Goal: Information Seeking & Learning: Check status

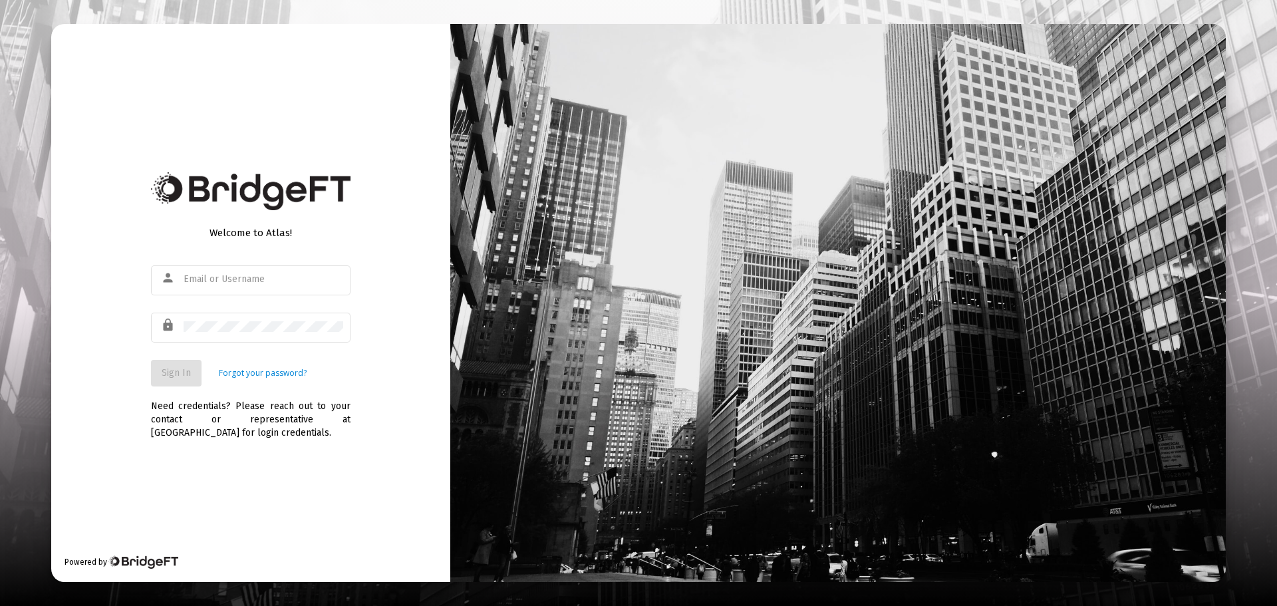
type input "[PERSON_NAME][EMAIL_ADDRESS][DOMAIN_NAME]"
click at [184, 362] on button "Sign In" at bounding box center [176, 373] width 51 height 27
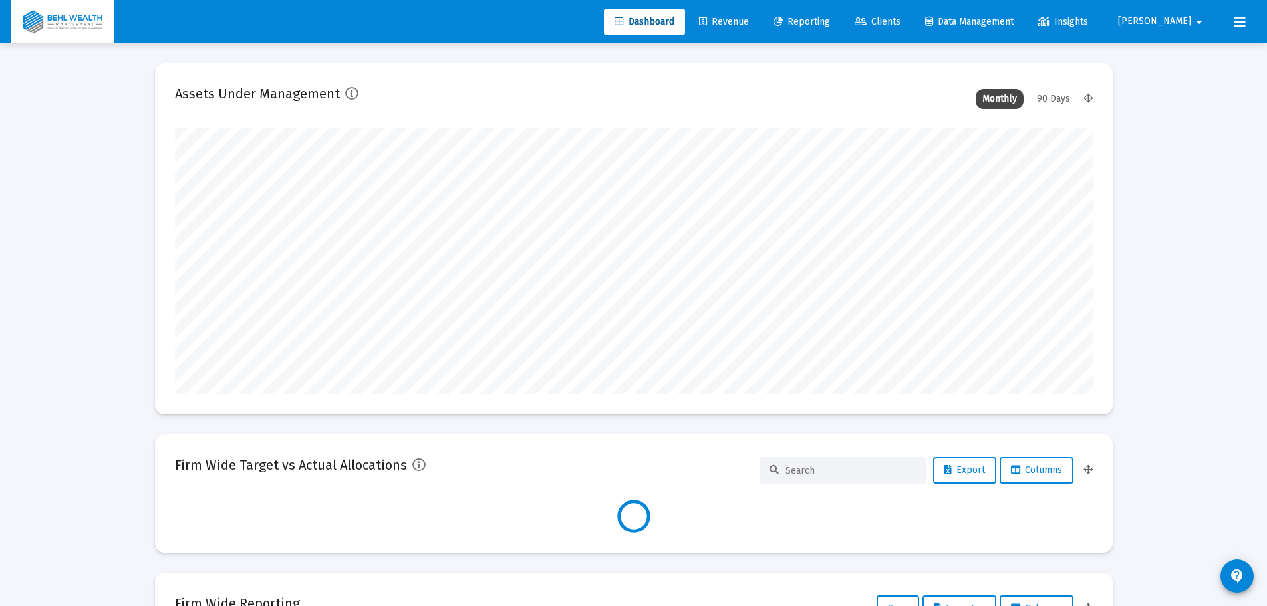
scroll to position [266, 918]
type input "[PERSON_NAME][EMAIL_ADDRESS][DOMAIN_NAME]"
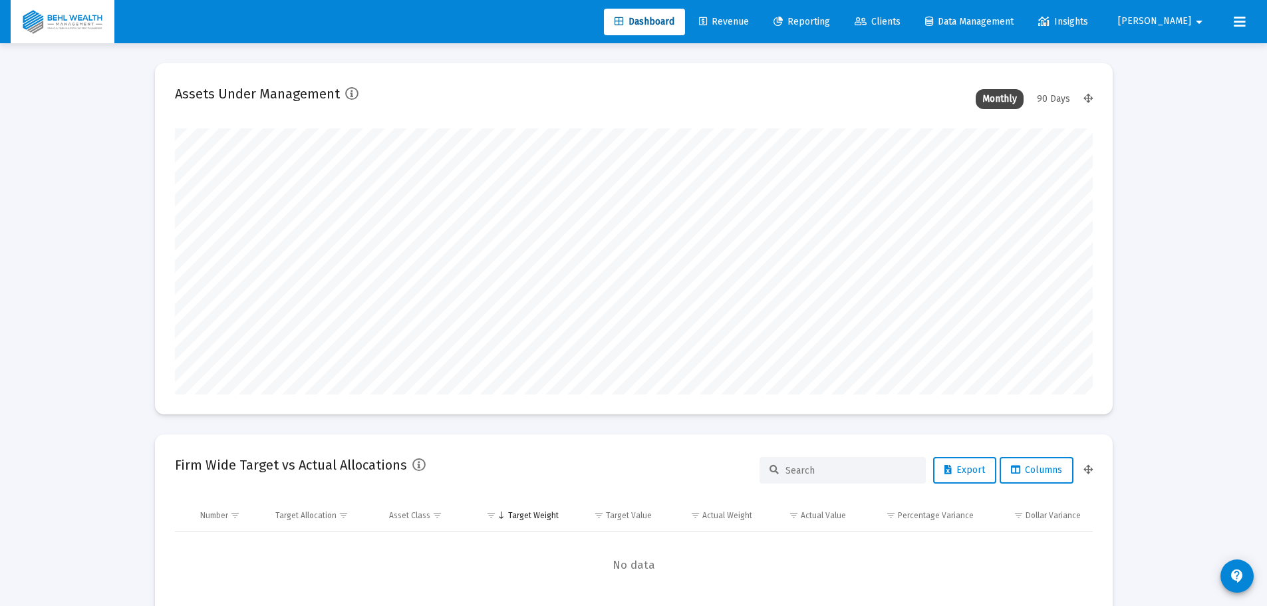
scroll to position [266, 494]
type input "[DATE]"
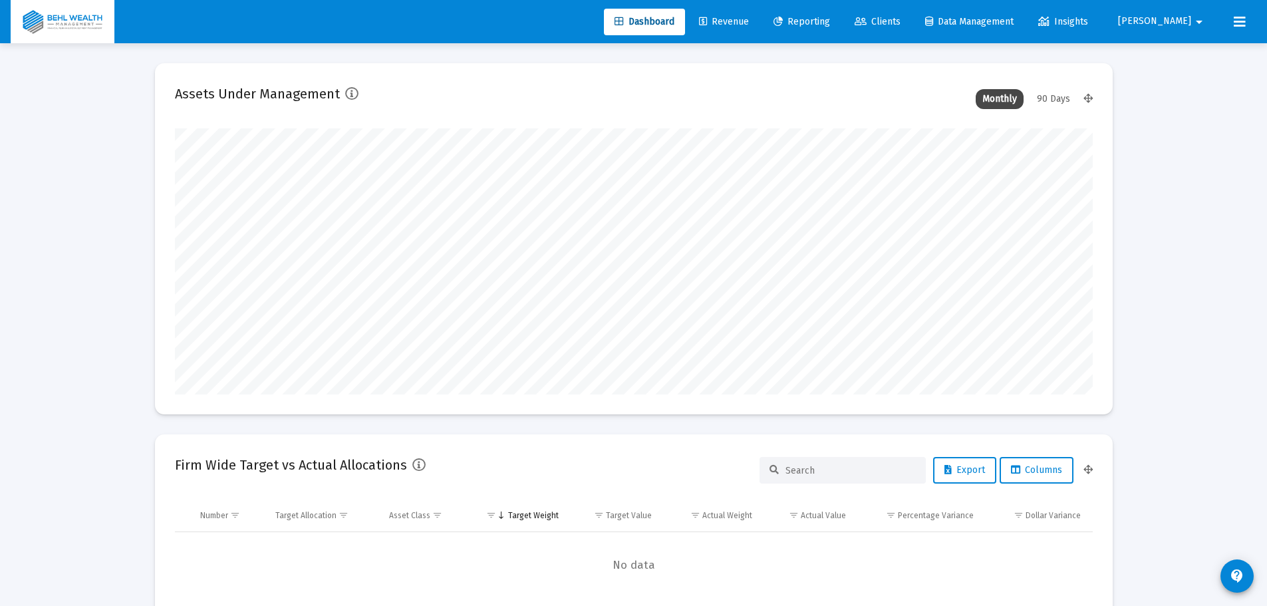
click at [749, 25] on span "Revenue" at bounding box center [724, 21] width 50 height 11
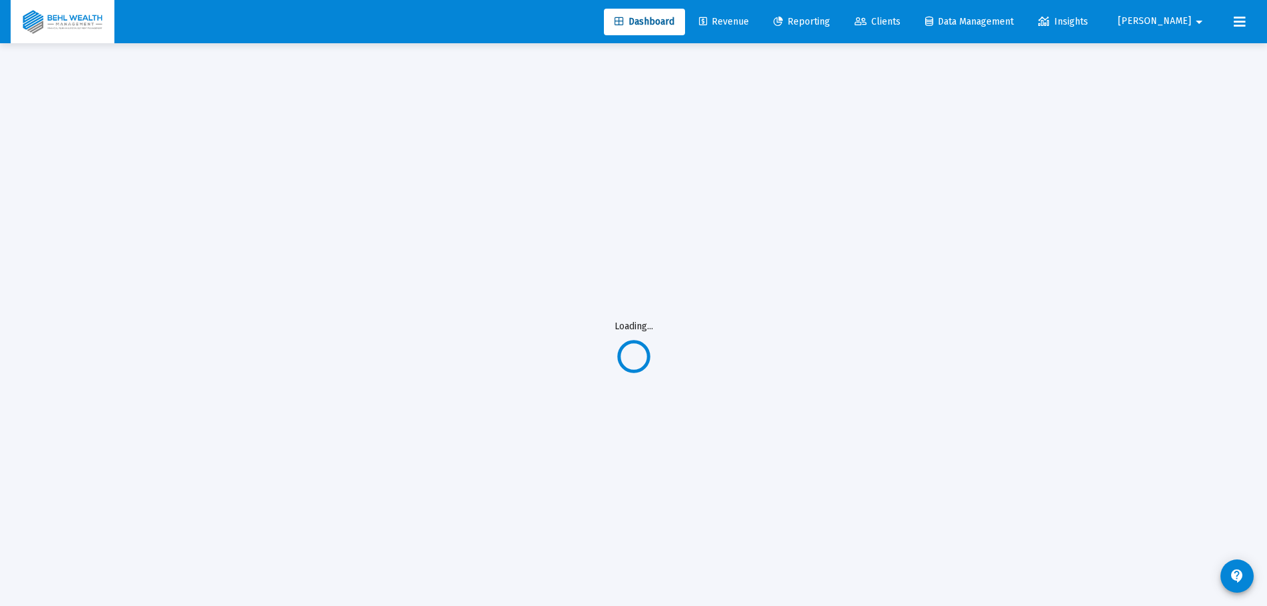
click at [830, 22] on span "Reporting" at bounding box center [801, 21] width 57 height 11
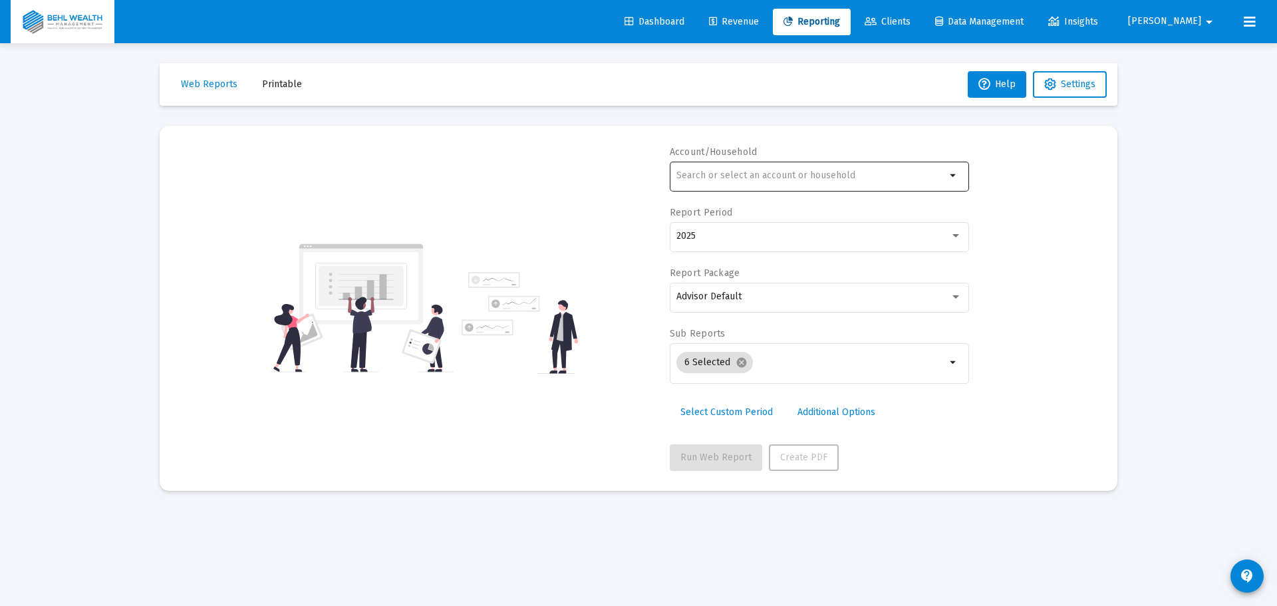
click at [778, 169] on div at bounding box center [810, 175] width 269 height 33
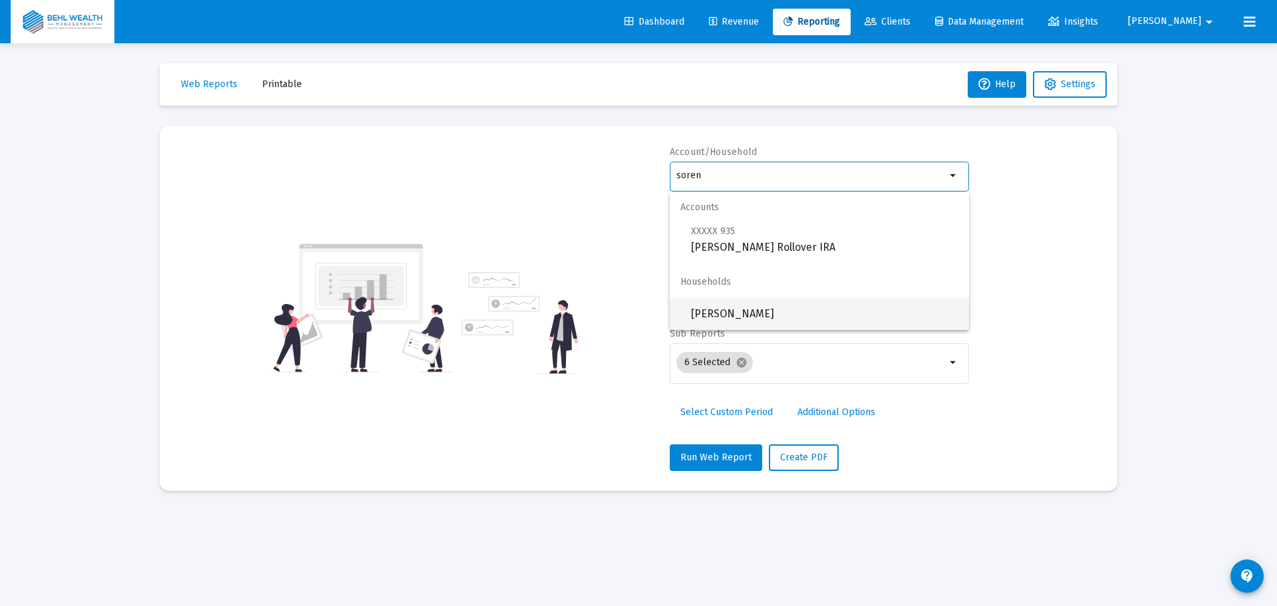
click at [806, 306] on span "[PERSON_NAME]" at bounding box center [824, 314] width 267 height 32
type input "[PERSON_NAME]"
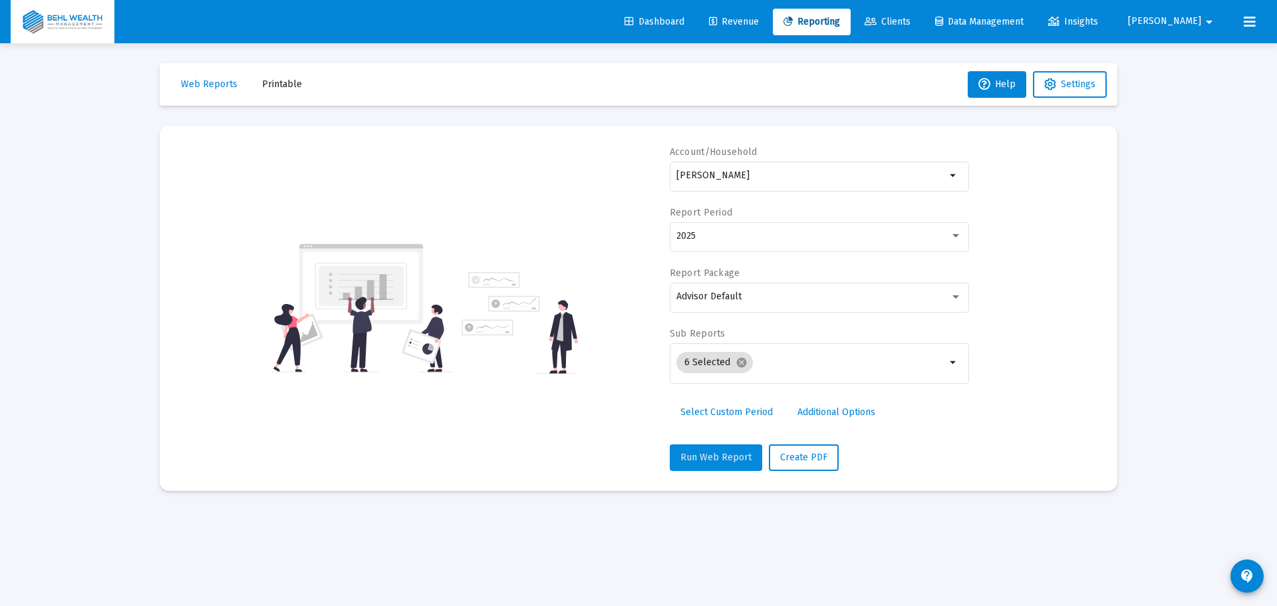
click at [736, 457] on span "Run Web Report" at bounding box center [715, 457] width 71 height 11
select select "View all"
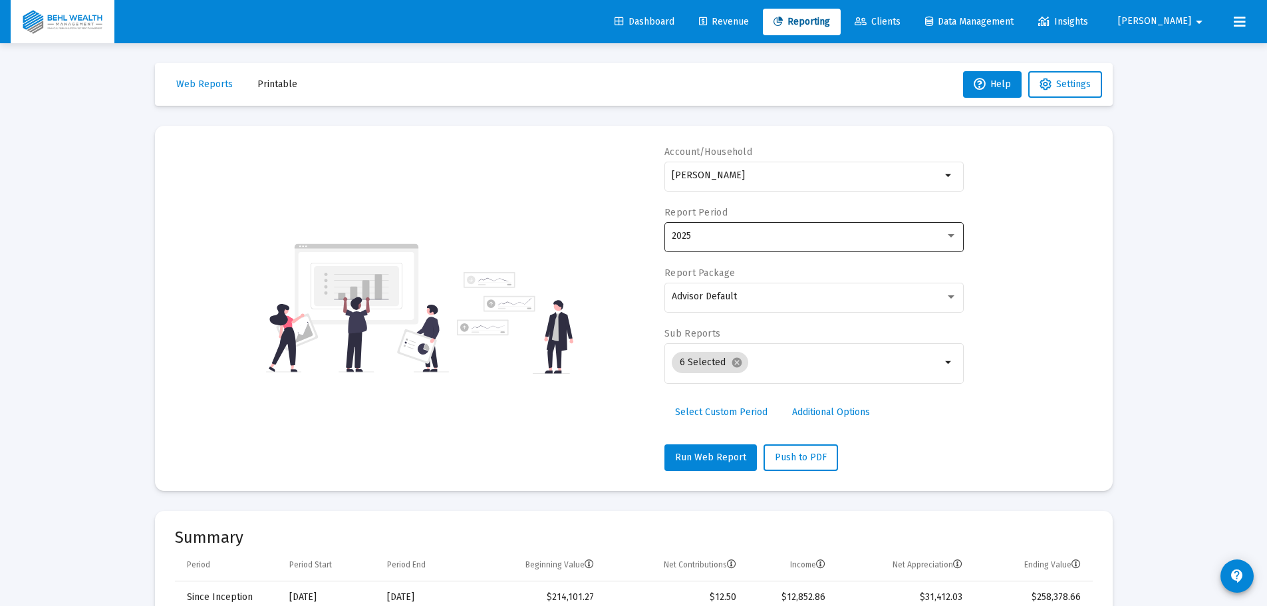
drag, startPoint x: 771, startPoint y: 256, endPoint x: 781, endPoint y: 244, distance: 15.6
click at [771, 256] on div "2025" at bounding box center [813, 243] width 299 height 43
click at [781, 243] on div "2025" at bounding box center [814, 235] width 285 height 33
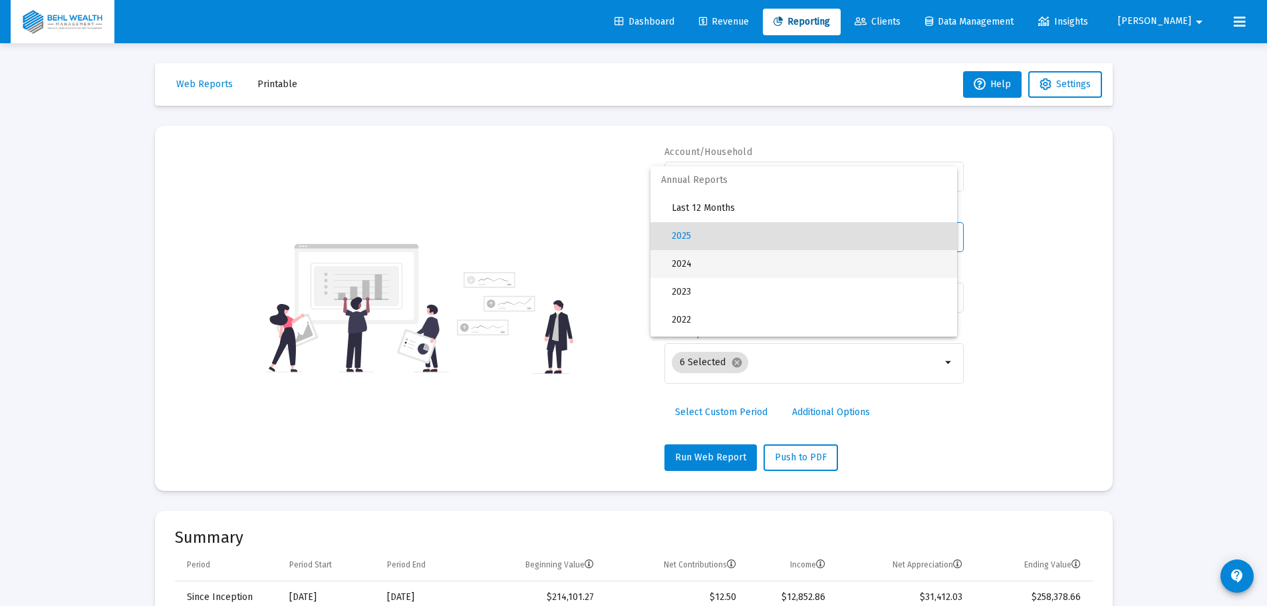
click at [767, 264] on span "2024" at bounding box center [809, 264] width 275 height 28
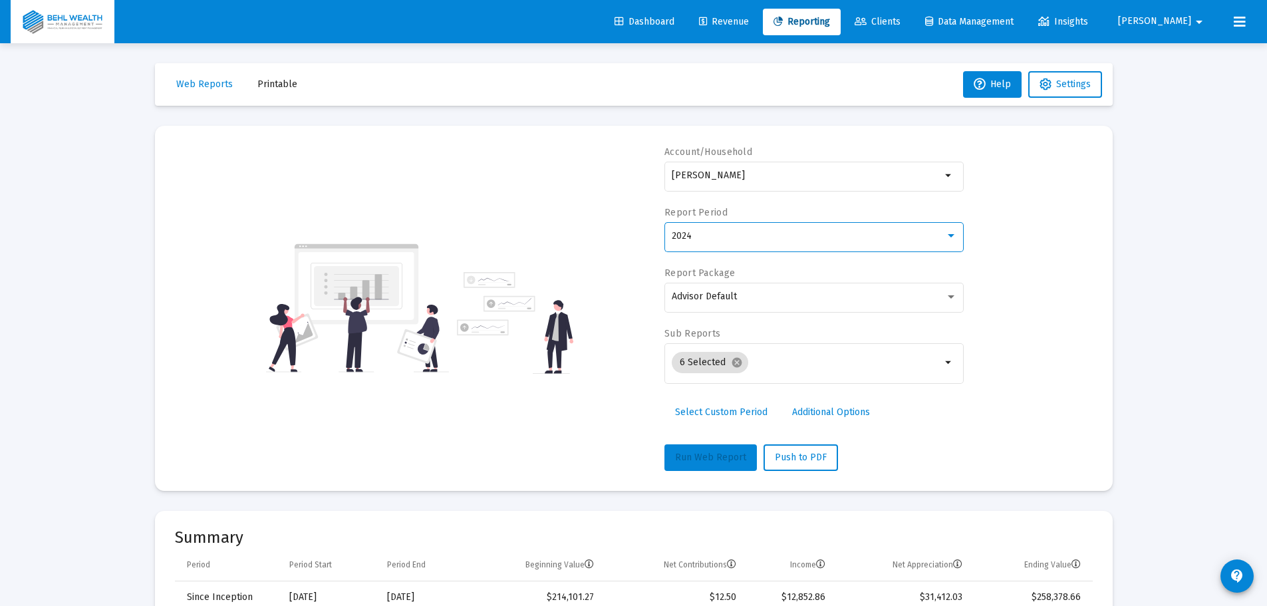
drag, startPoint x: 724, startPoint y: 446, endPoint x: 867, endPoint y: 458, distance: 143.4
click at [724, 446] on button "Run Web Report" at bounding box center [710, 457] width 92 height 27
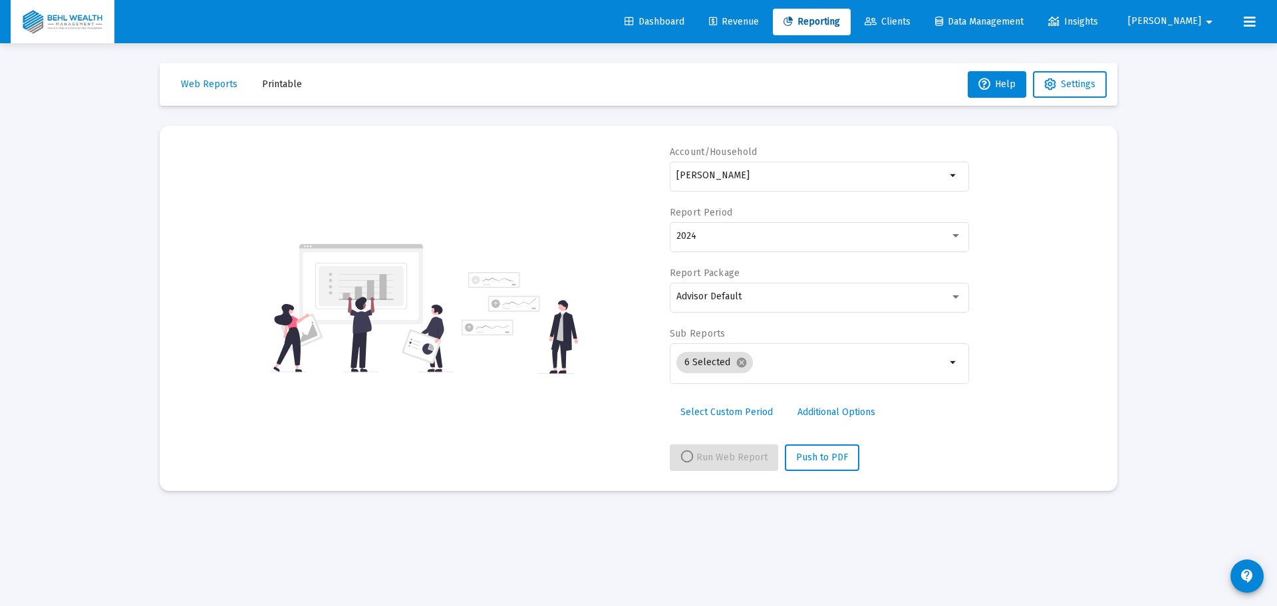
select select "View 1 year"
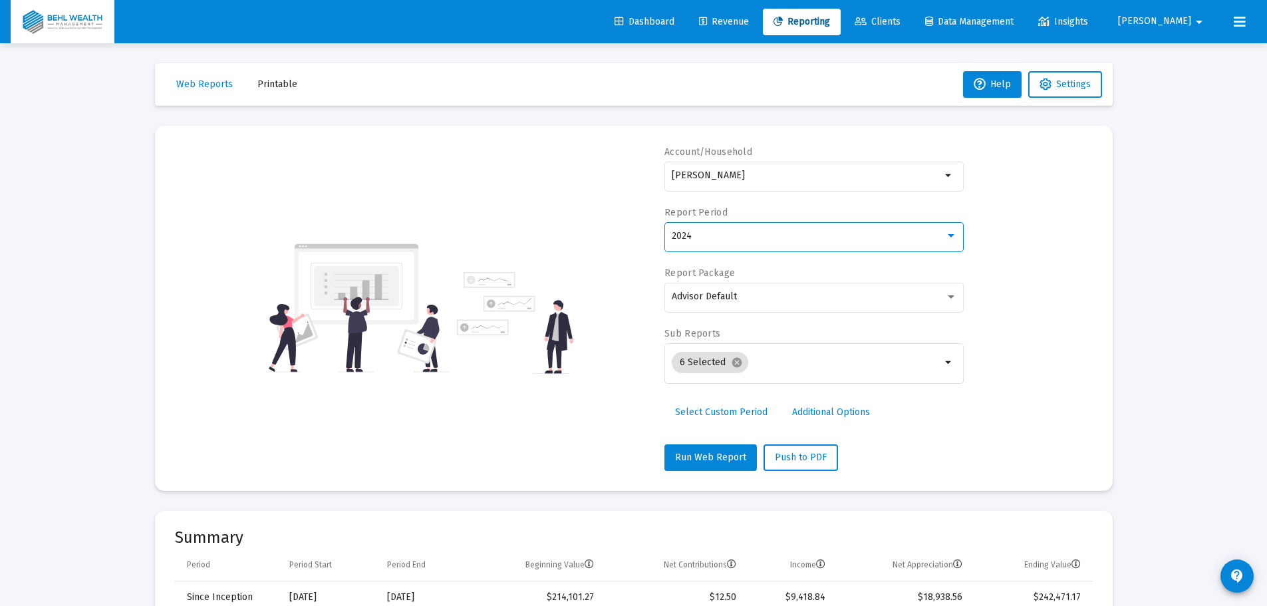
click at [727, 231] on div "2024" at bounding box center [808, 236] width 273 height 11
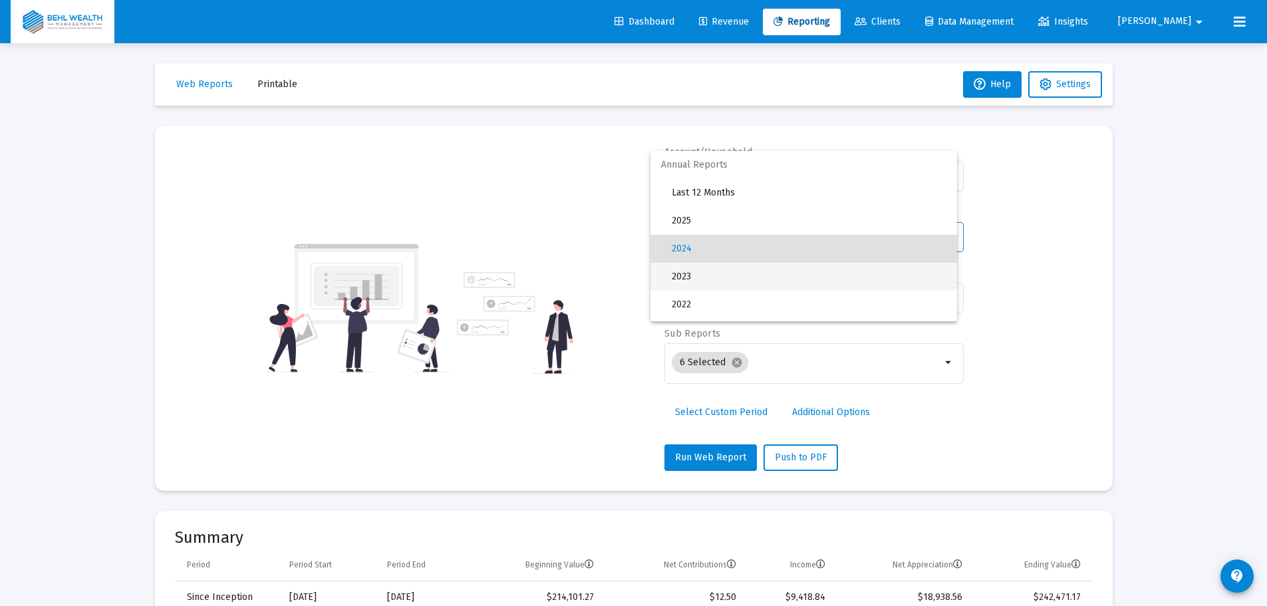
scroll to position [13, 0]
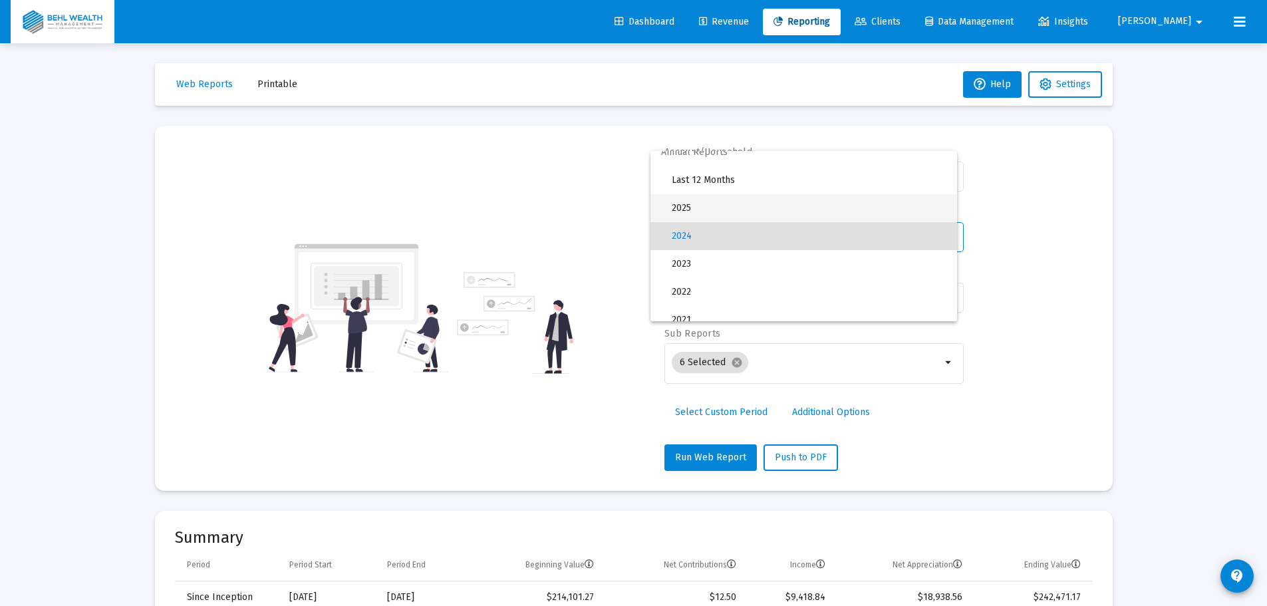
click at [714, 213] on span "2025" at bounding box center [809, 208] width 275 height 28
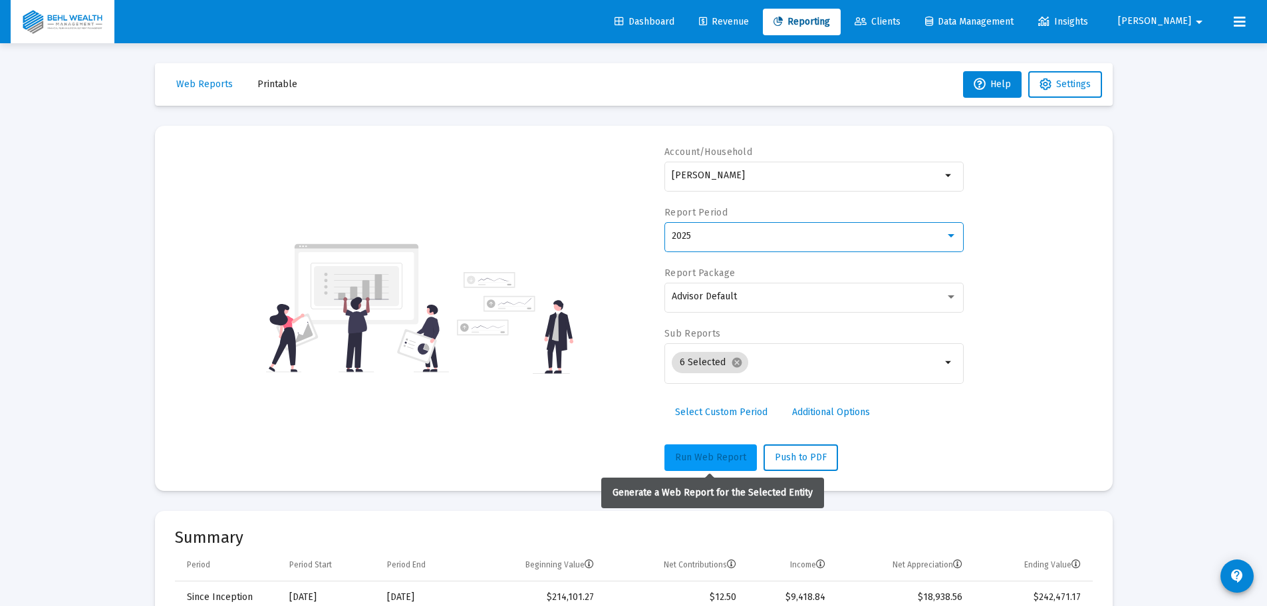
click at [702, 452] on span "Run Web Report" at bounding box center [710, 457] width 71 height 11
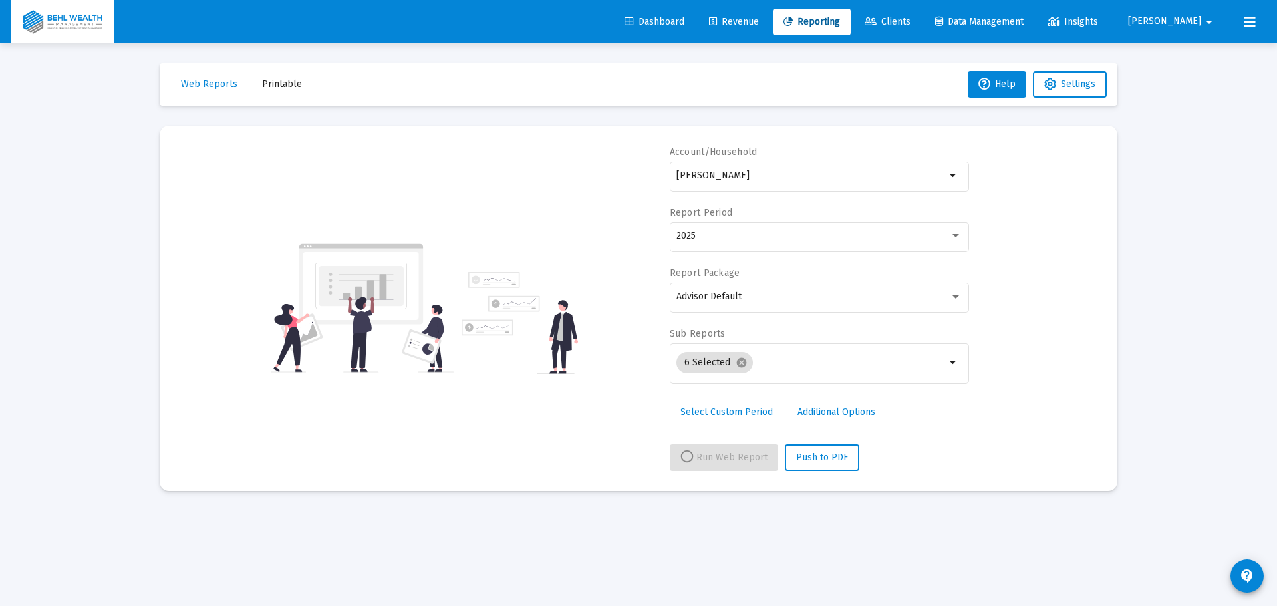
select select "View all"
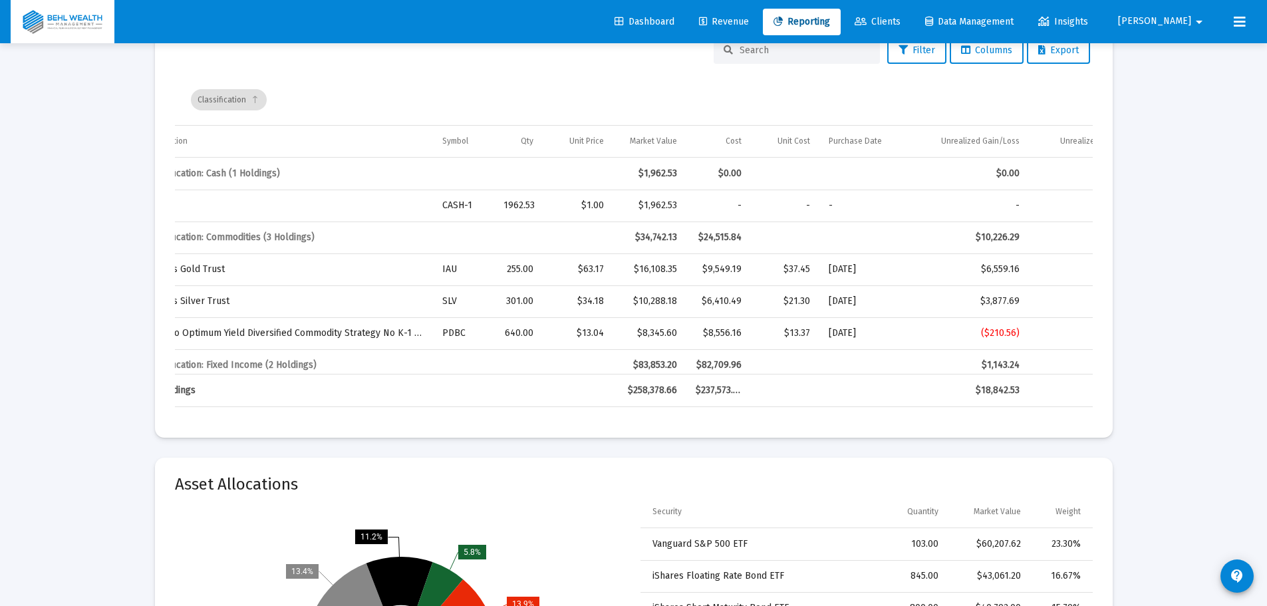
scroll to position [0, 0]
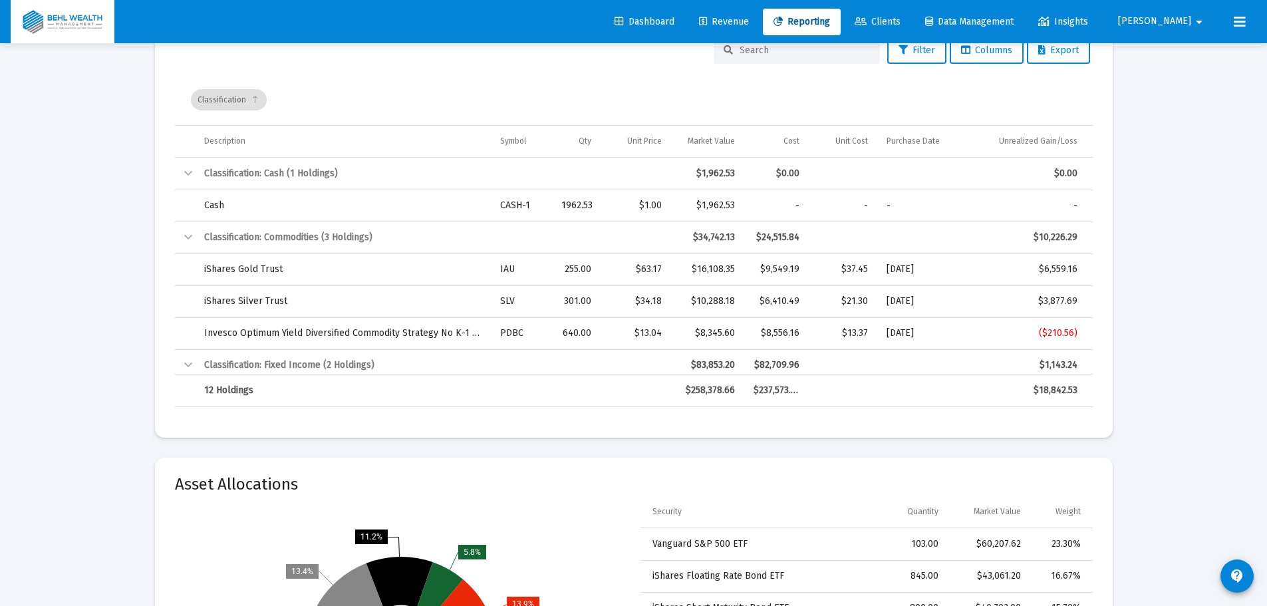
drag, startPoint x: 821, startPoint y: 372, endPoint x: 729, endPoint y: 378, distance: 91.9
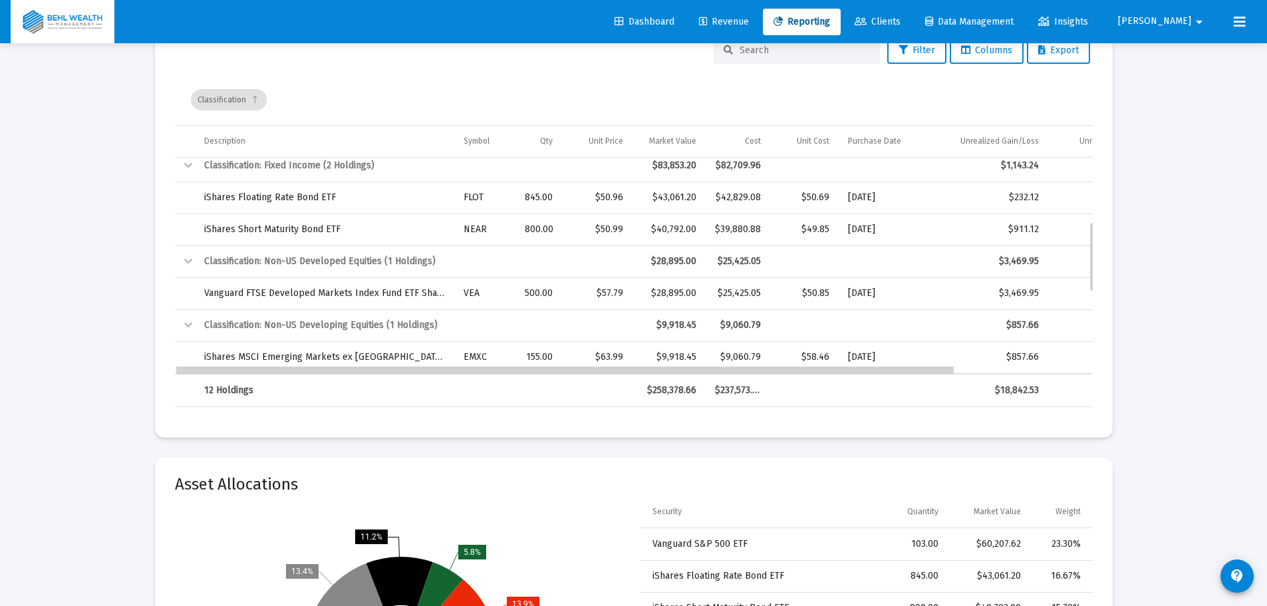
drag, startPoint x: 478, startPoint y: 371, endPoint x: 518, endPoint y: 379, distance: 40.7
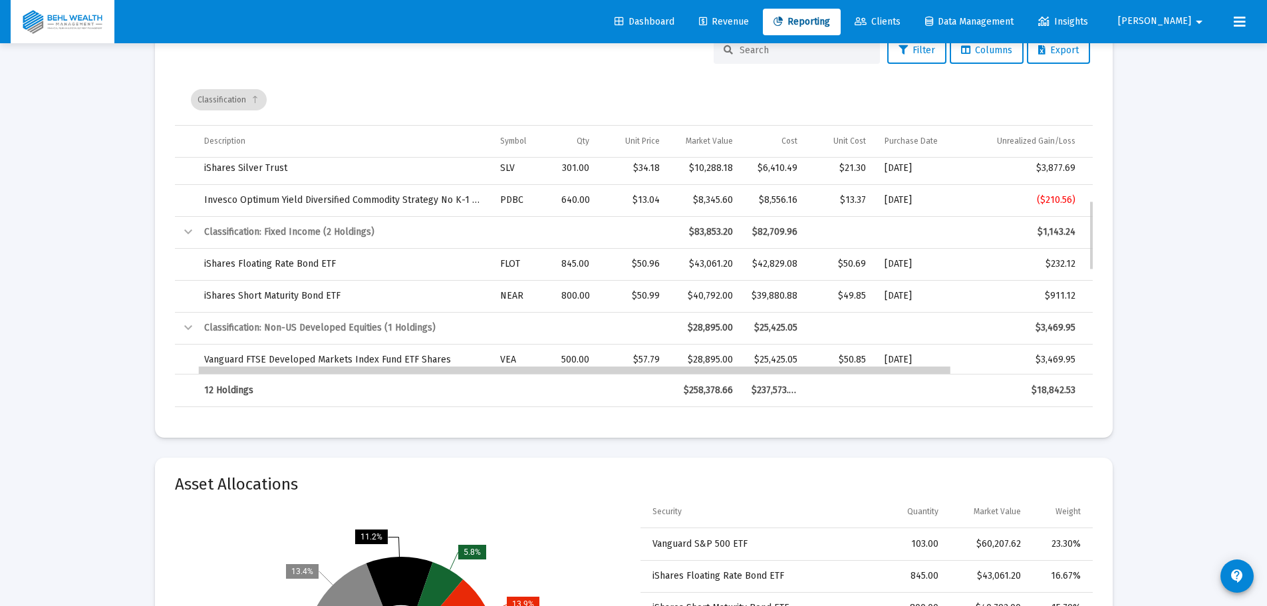
drag, startPoint x: 632, startPoint y: 370, endPoint x: 603, endPoint y: 386, distance: 33.0
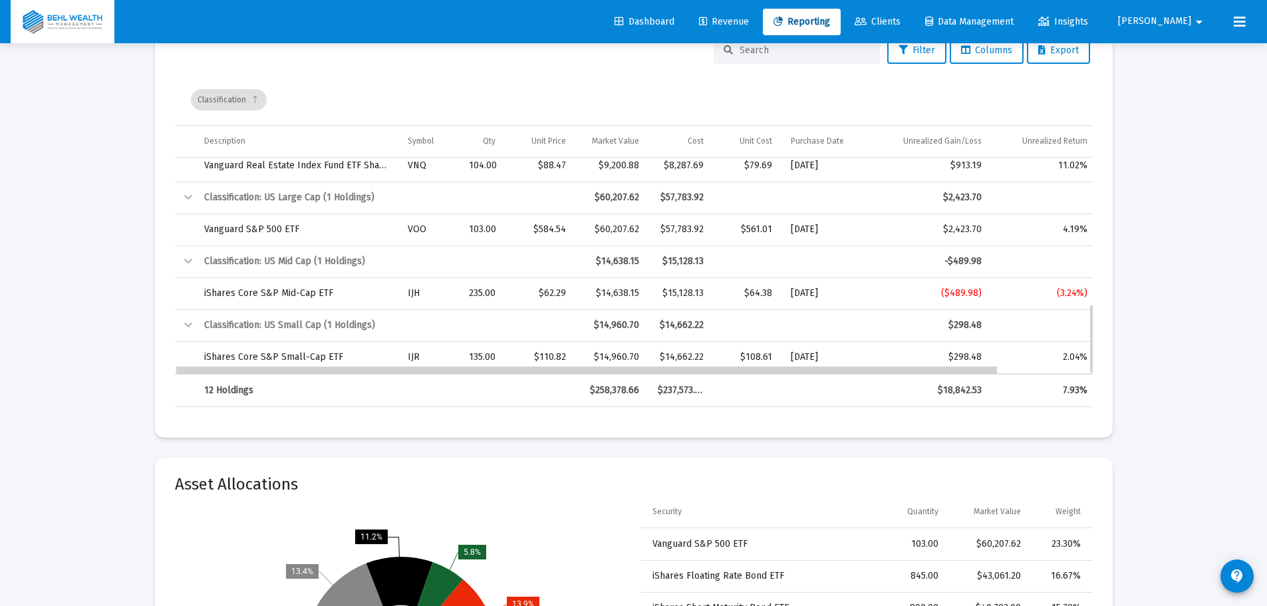
drag, startPoint x: 739, startPoint y: 367, endPoint x: 680, endPoint y: 378, distance: 60.1
